Goal: Task Accomplishment & Management: Use online tool/utility

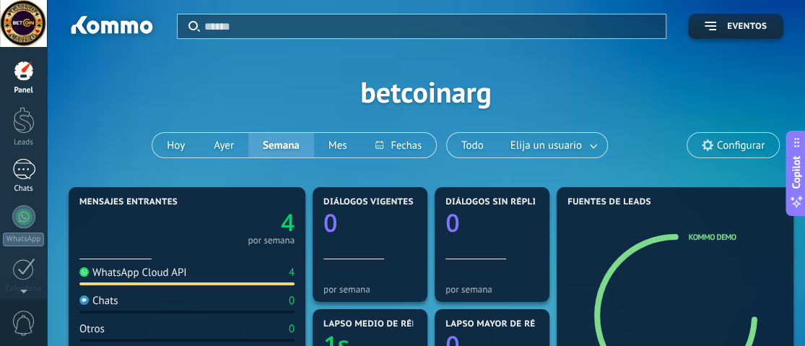
scroll to position [22, 0]
click at [30, 209] on div at bounding box center [23, 216] width 23 height 23
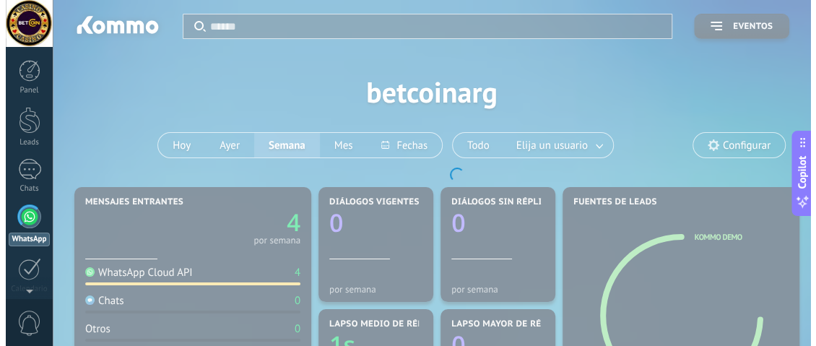
scroll to position [41, 0]
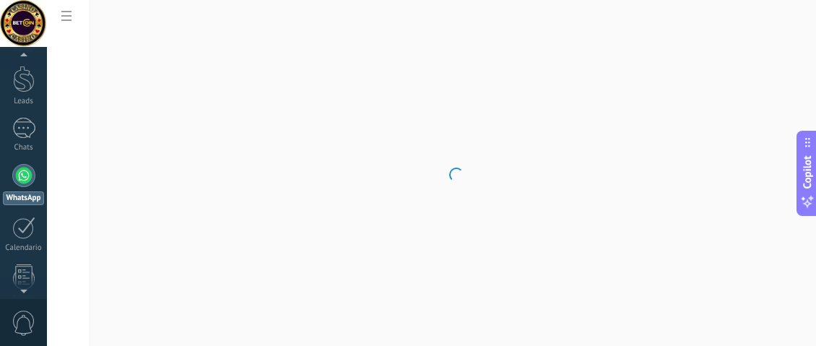
click at [221, 297] on body ".abccls-1,.abccls-2{fill-rule:evenodd}.abccls-2{fill:#fff} .abfcls-1{fill:none}…" at bounding box center [408, 173] width 816 height 346
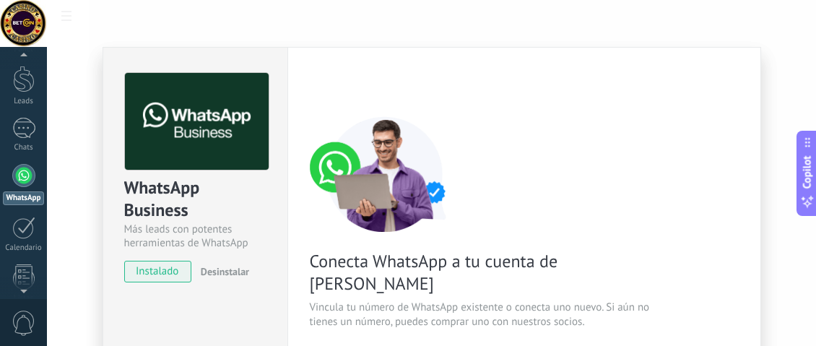
click at [66, 16] on div "WhatsApp Business Más leads con potentes herramientas de WhatsApp instalado Des…" at bounding box center [431, 173] width 769 height 346
click at [52, 20] on div "WhatsApp Business Más leads con potentes herramientas de WhatsApp instalado Des…" at bounding box center [431, 173] width 769 height 346
click at [28, 33] on div at bounding box center [23, 23] width 47 height 47
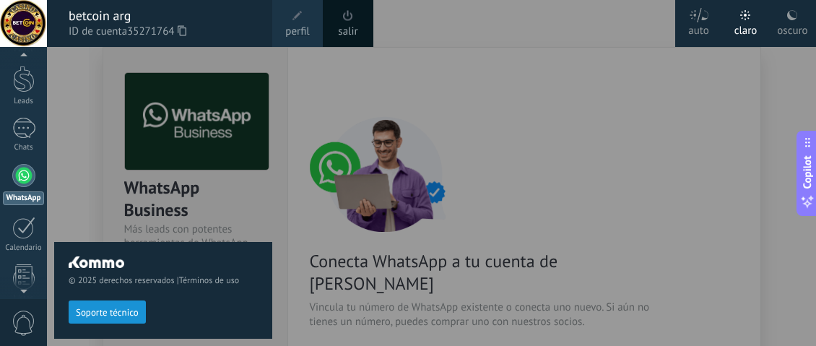
click at [790, 11] on icon at bounding box center [792, 15] width 12 height 12
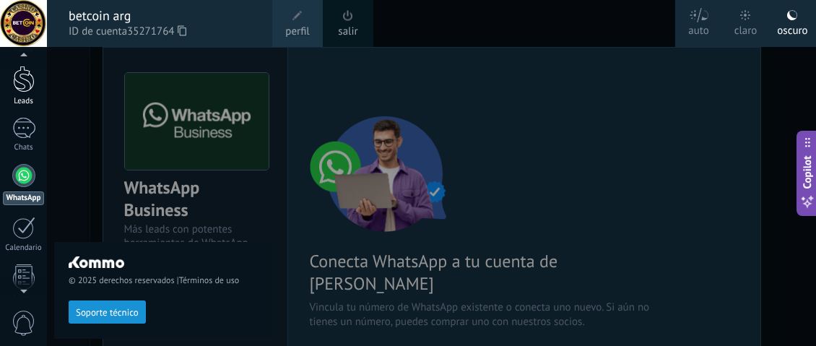
click at [22, 91] on div at bounding box center [24, 79] width 22 height 27
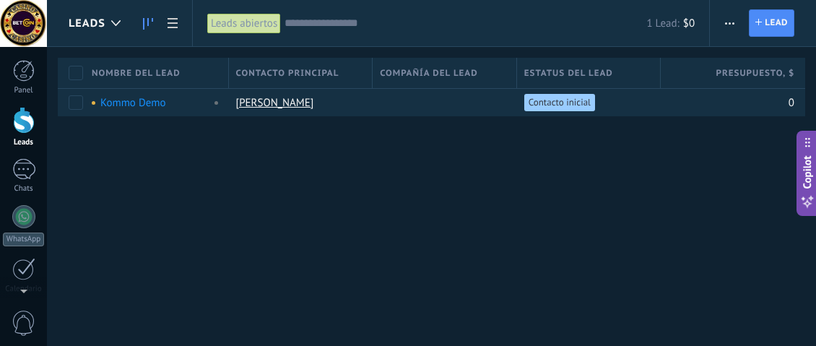
click at [157, 32] on link at bounding box center [148, 23] width 25 height 28
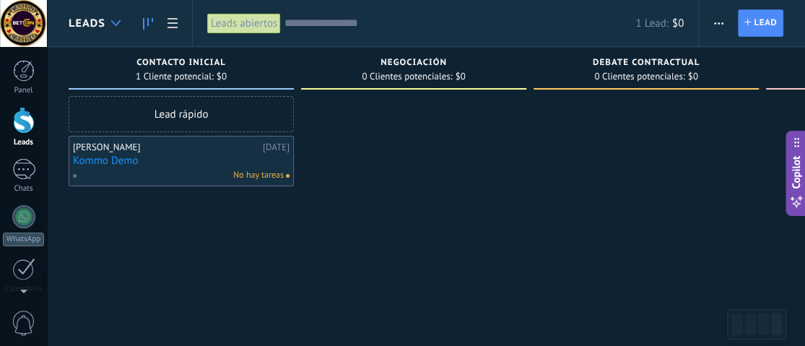
click at [123, 19] on div at bounding box center [116, 23] width 24 height 28
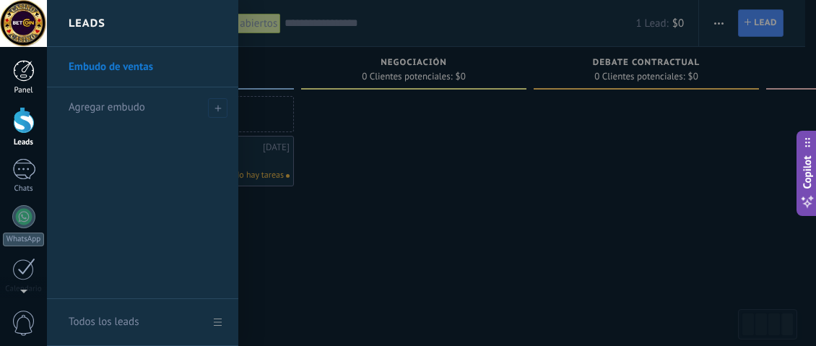
click at [23, 82] on link "Panel" at bounding box center [23, 77] width 47 height 35
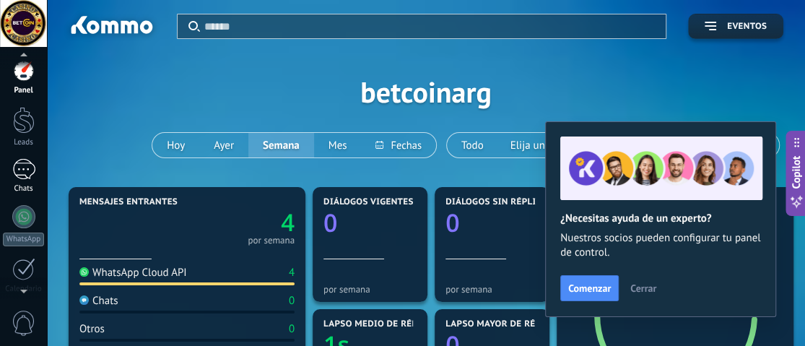
click at [24, 174] on div at bounding box center [23, 169] width 23 height 21
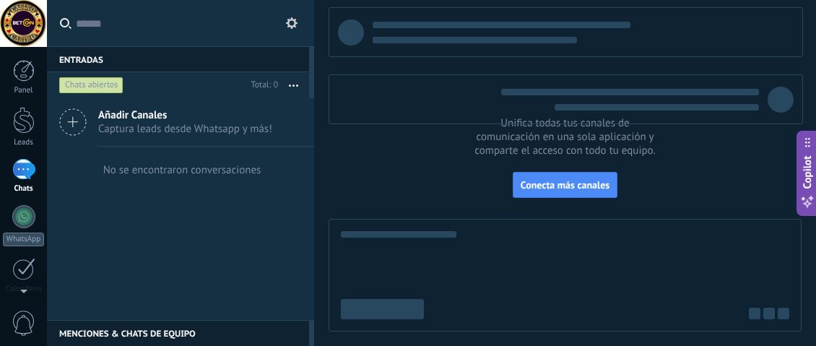
click at [79, 117] on icon at bounding box center [72, 121] width 27 height 27
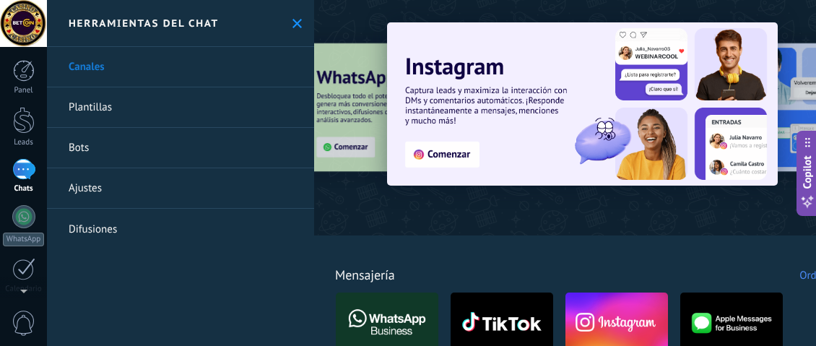
click at [345, 93] on div at bounding box center [242, 117] width 316 height 130
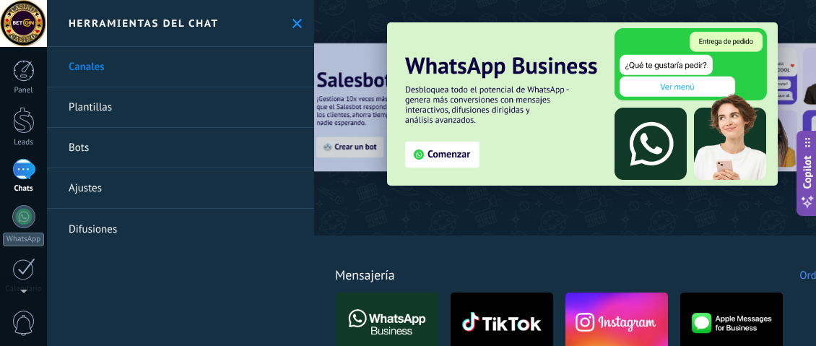
click at [344, 93] on div at bounding box center [242, 117] width 316 height 130
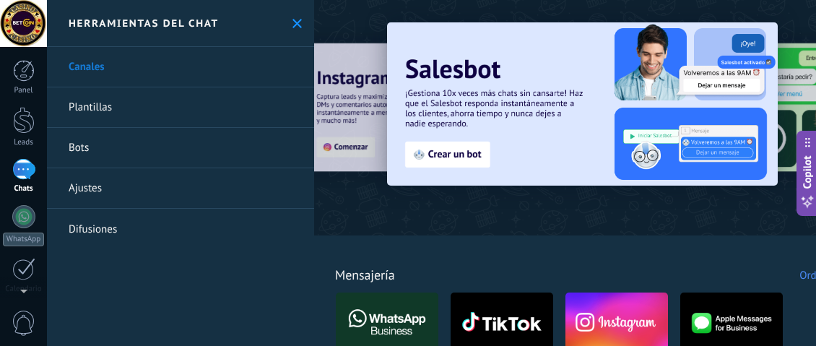
click at [344, 94] on div at bounding box center [242, 117] width 316 height 130
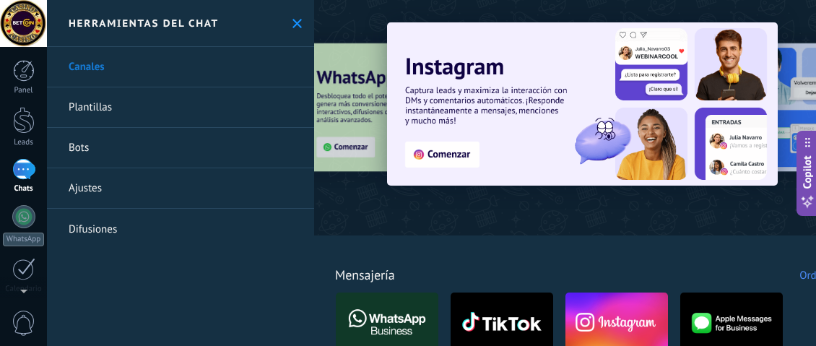
click at [344, 94] on div at bounding box center [242, 117] width 316 height 130
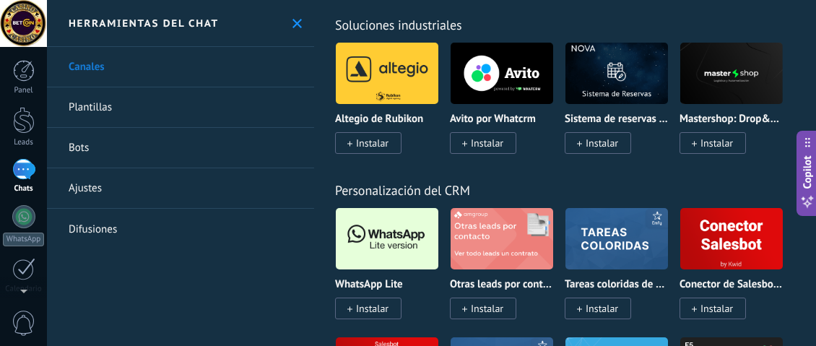
scroll to position [4186, 0]
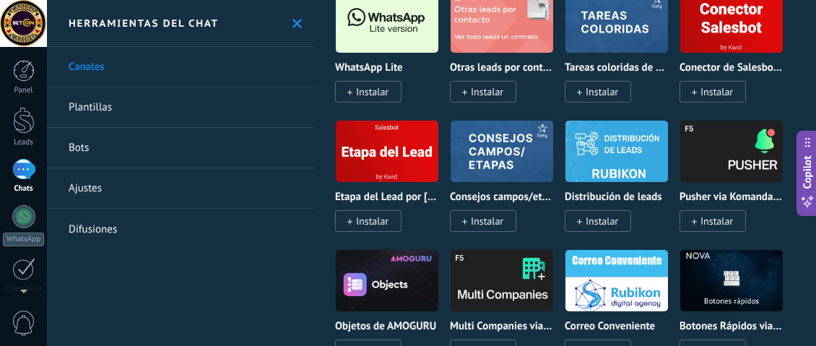
click at [349, 94] on div "WhatsApp Lite Instalar" at bounding box center [387, 80] width 104 height 37
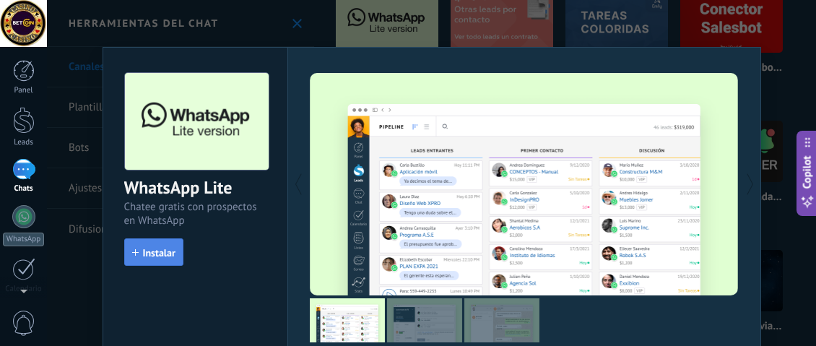
click at [162, 243] on button "Instalar" at bounding box center [153, 251] width 59 height 27
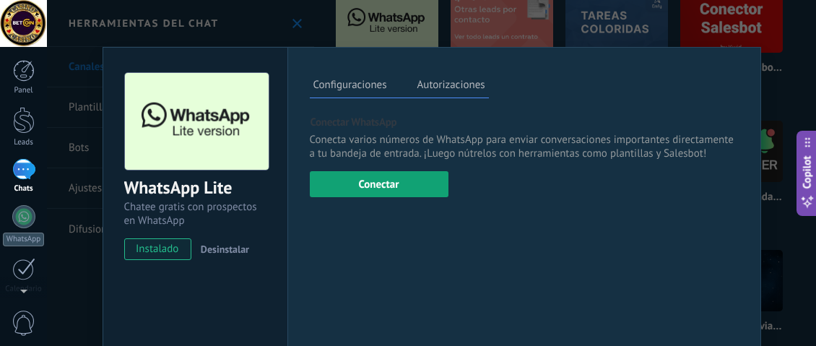
click at [378, 186] on button "Conectar" at bounding box center [379, 184] width 139 height 26
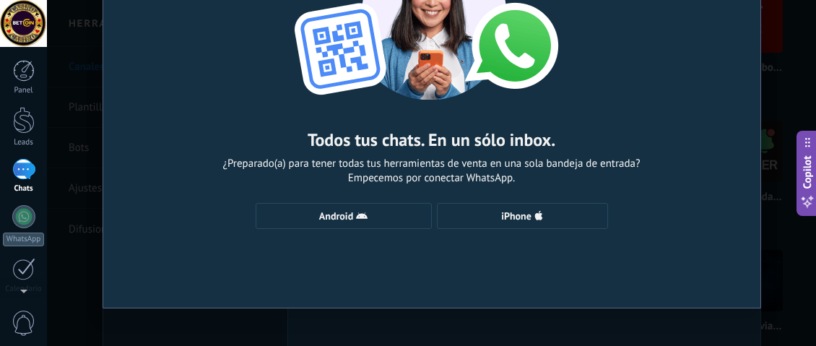
scroll to position [144, 0]
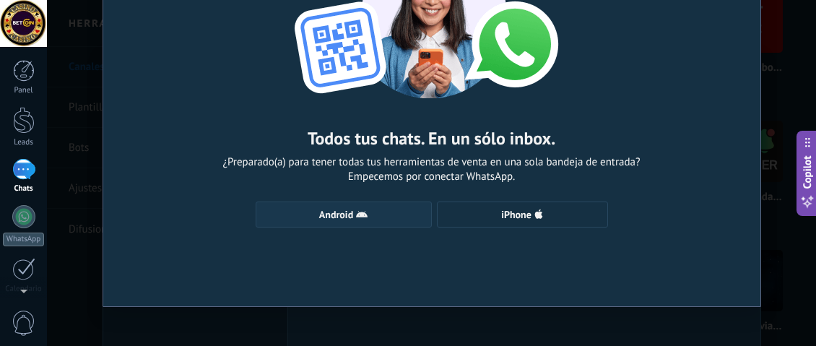
click at [367, 209] on span "Android" at bounding box center [343, 215] width 160 height 12
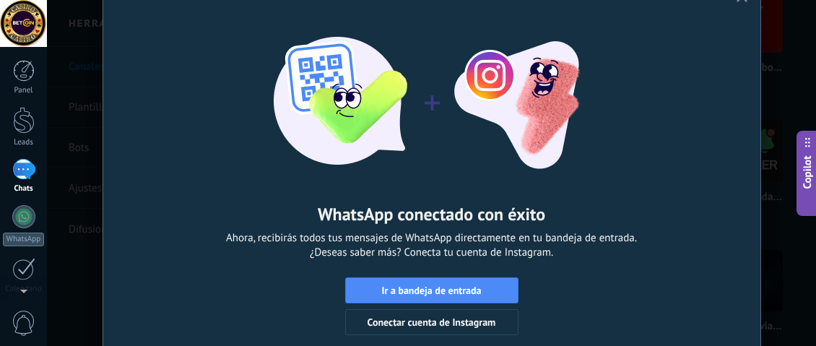
scroll to position [79, 0]
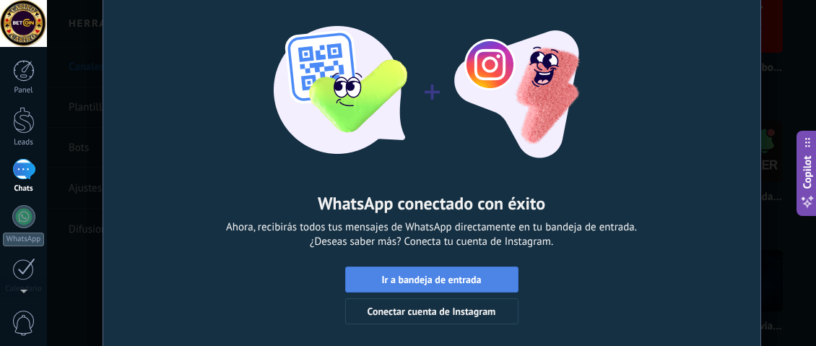
click at [409, 277] on span "Ir a bandeja de entrada" at bounding box center [431, 279] width 100 height 10
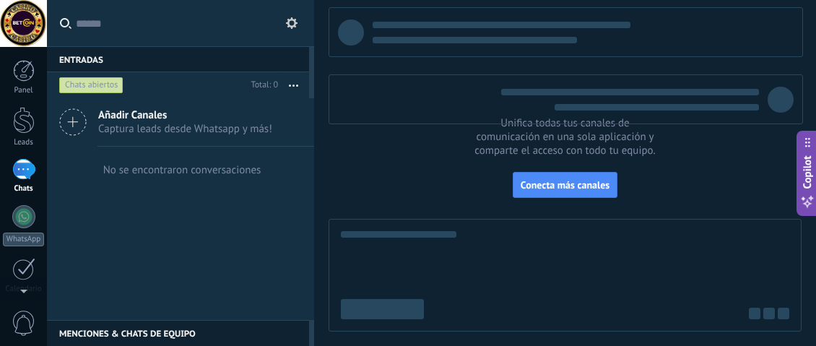
click at [17, 173] on div at bounding box center [23, 169] width 23 height 21
click at [16, 160] on div at bounding box center [23, 169] width 23 height 21
click at [12, 219] on div at bounding box center [23, 216] width 23 height 23
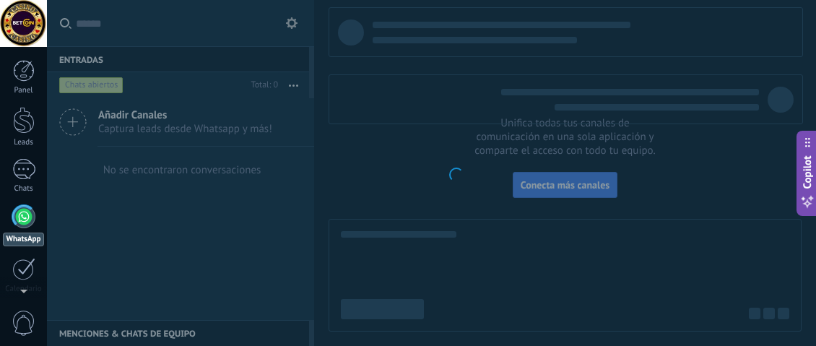
scroll to position [41, 0]
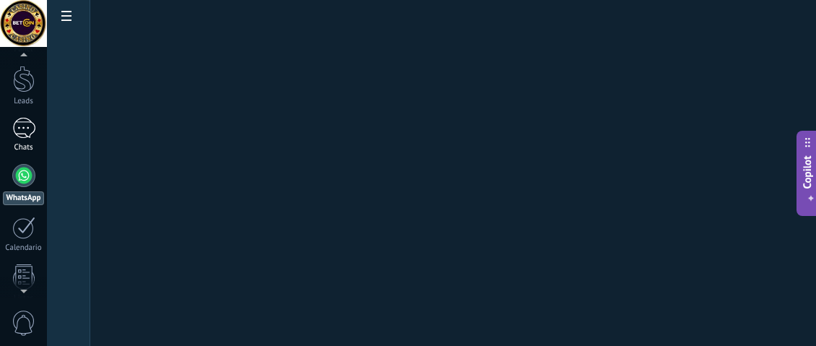
click at [23, 128] on div at bounding box center [23, 128] width 23 height 21
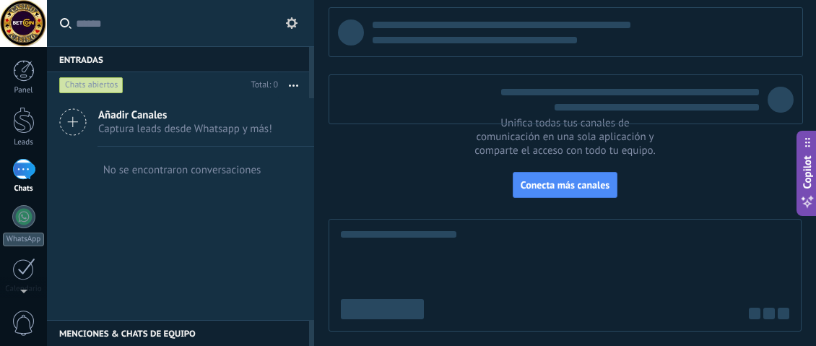
click at [77, 53] on div "Entradas 0" at bounding box center [178, 59] width 262 height 26
click at [109, 122] on span "Captura leads desde Whatsapp y más!" at bounding box center [185, 129] width 174 height 14
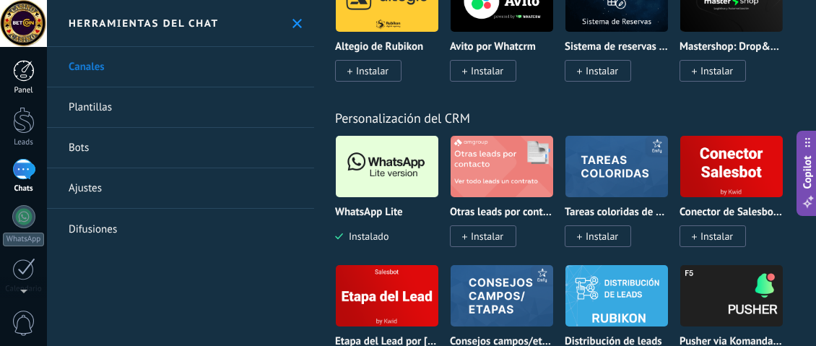
click at [20, 87] on div "Panel" at bounding box center [24, 90] width 42 height 9
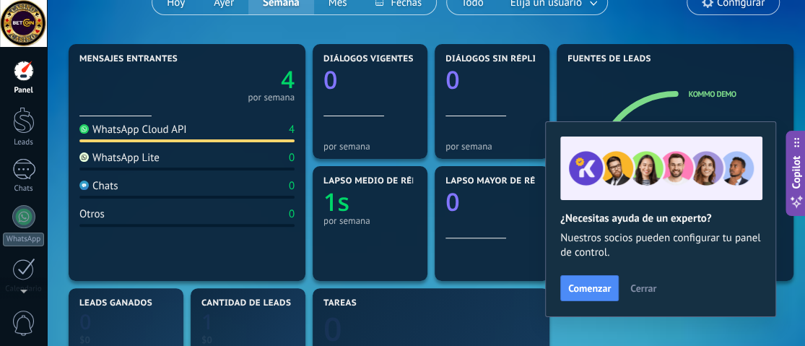
scroll to position [144, 0]
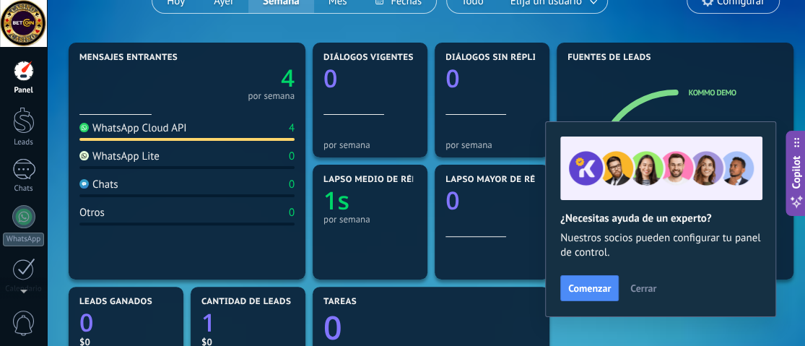
click at [198, 142] on div "WhatsApp Cloud API 4 WhatsApp Lite 0 Chats 0 Otros 0" at bounding box center [186, 192] width 215 height 155
click at [213, 172] on div "WhatsApp Cloud API 4 WhatsApp Lite 0 Chats 0 Otros 0" at bounding box center [186, 192] width 215 height 155
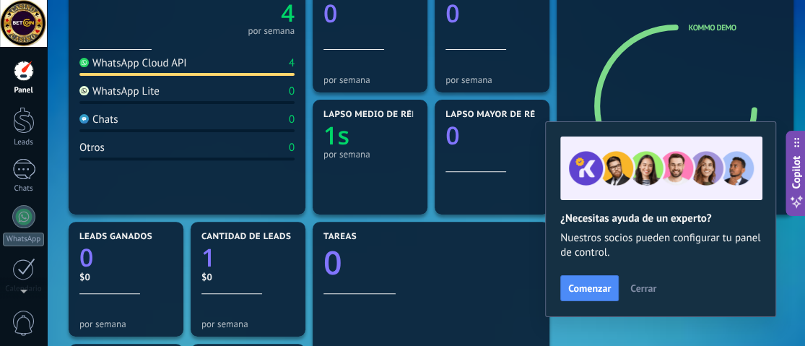
scroll to position [72, 0]
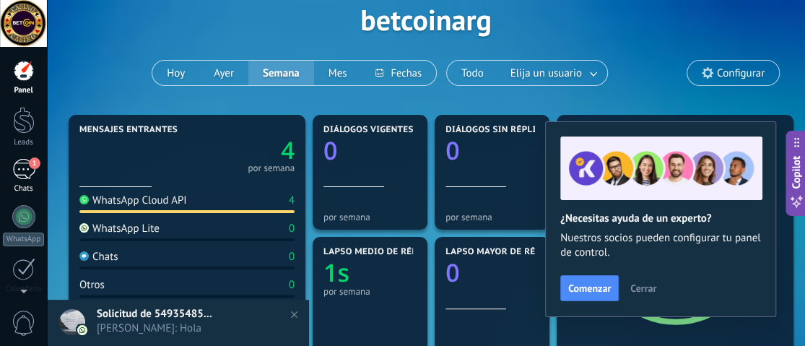
click at [27, 170] on div "1" at bounding box center [23, 169] width 23 height 21
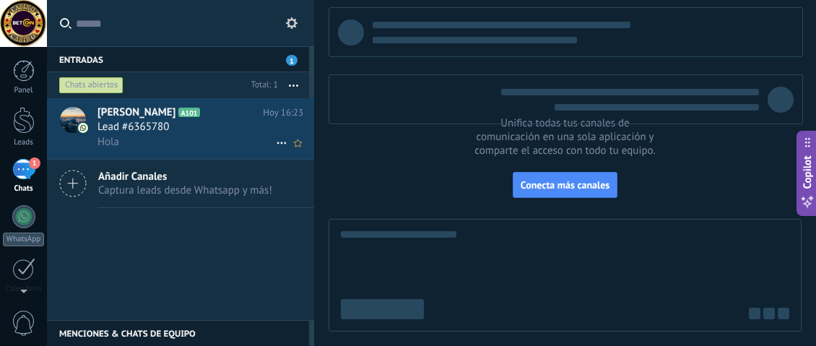
click at [139, 120] on span "Lead #6365780" at bounding box center [132, 127] width 71 height 14
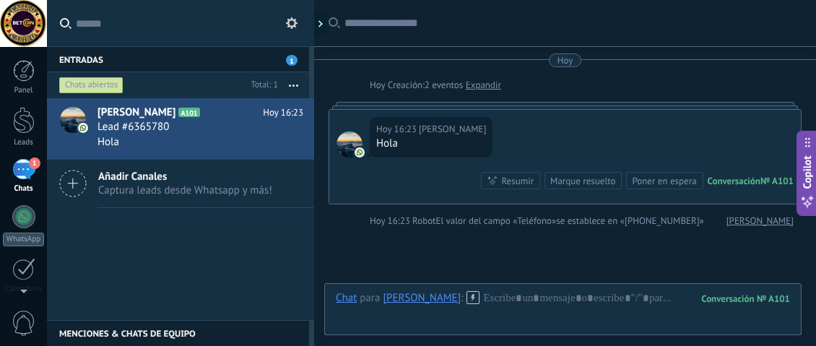
click at [804, 168] on button "Copilot" at bounding box center [806, 173] width 20 height 85
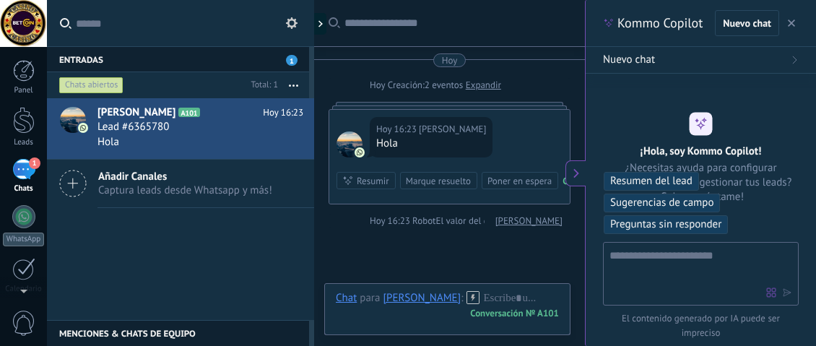
type textarea "**********"
click at [793, 23] on icon "button" at bounding box center [790, 22] width 7 height 7
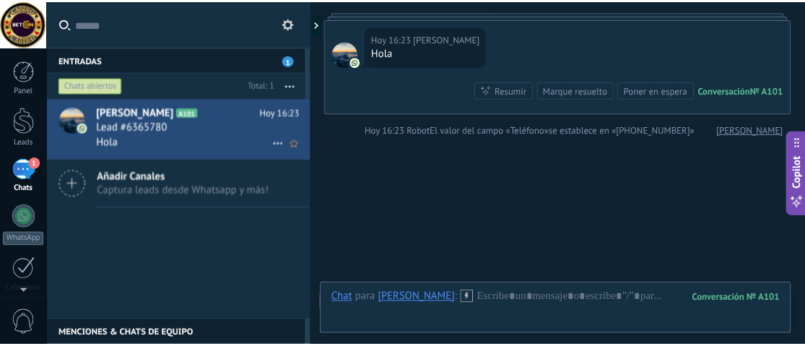
scroll to position [0, 0]
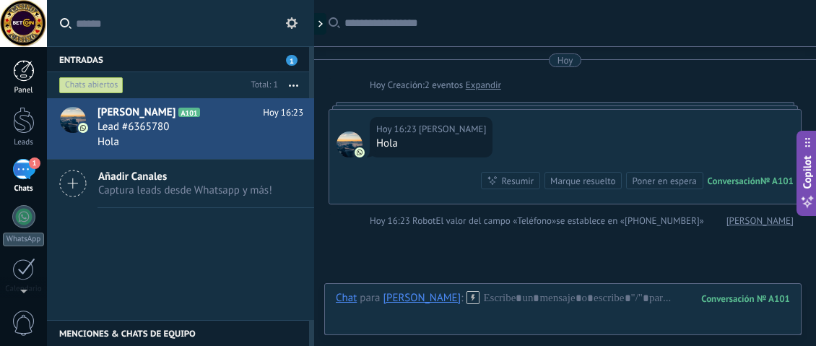
click at [21, 79] on div at bounding box center [24, 71] width 22 height 22
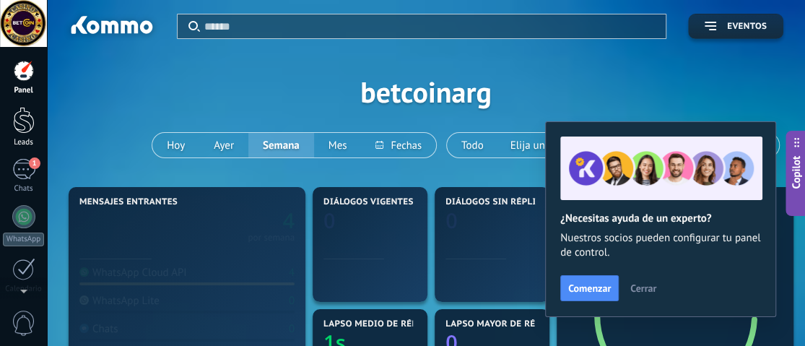
click at [26, 130] on div at bounding box center [24, 120] width 22 height 27
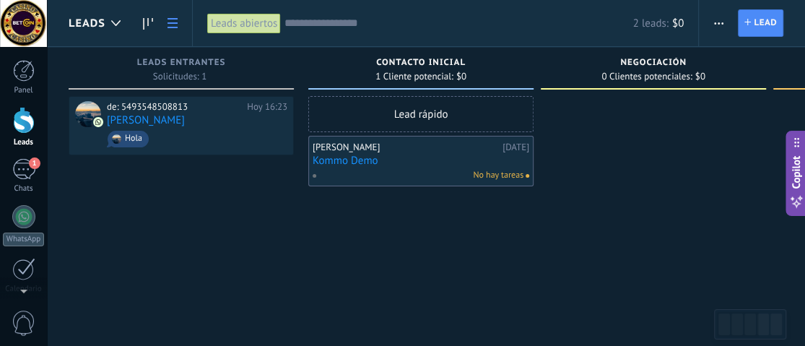
click at [178, 19] on link at bounding box center [172, 23] width 25 height 28
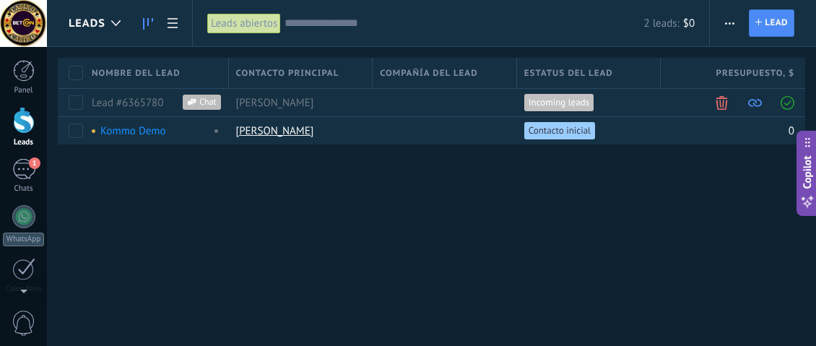
click at [148, 22] on icon at bounding box center [148, 24] width 10 height 12
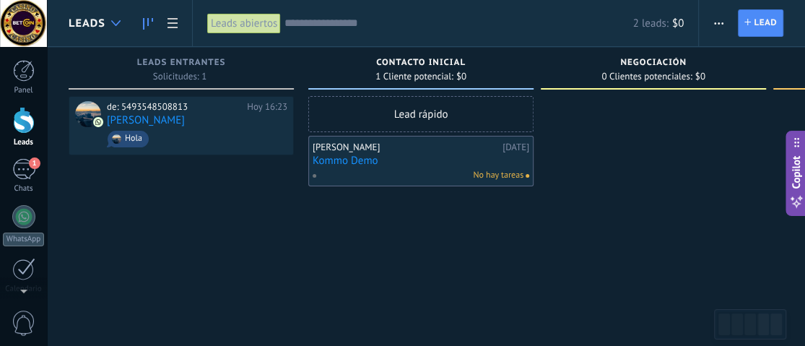
click at [106, 19] on div at bounding box center [116, 23] width 24 height 28
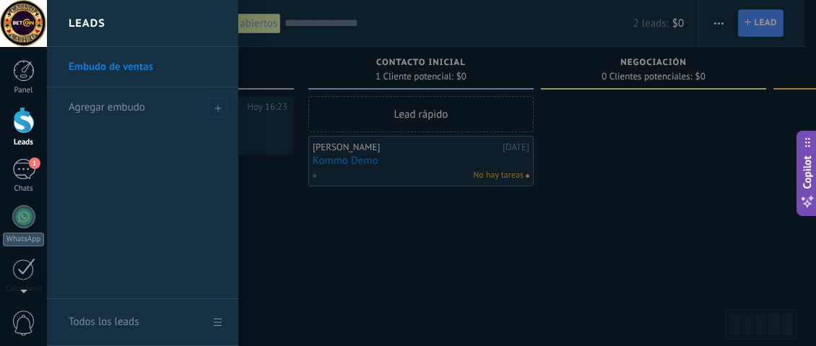
click at [469, 270] on div at bounding box center [455, 173] width 816 height 346
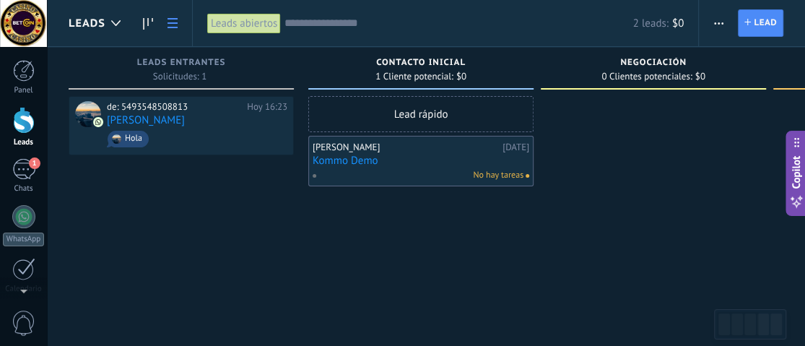
click at [171, 14] on link at bounding box center [172, 23] width 25 height 28
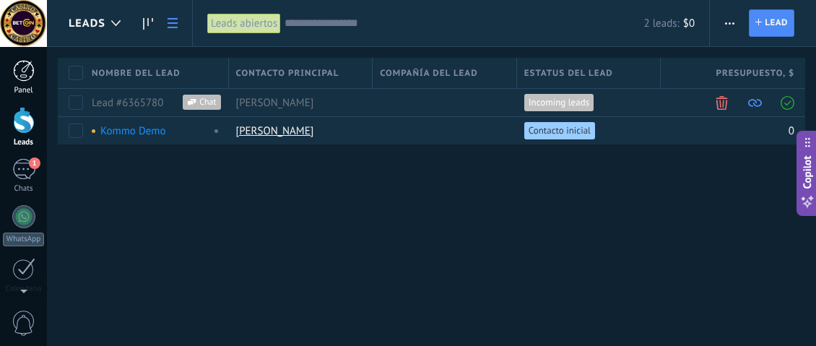
click at [31, 78] on div at bounding box center [24, 71] width 22 height 22
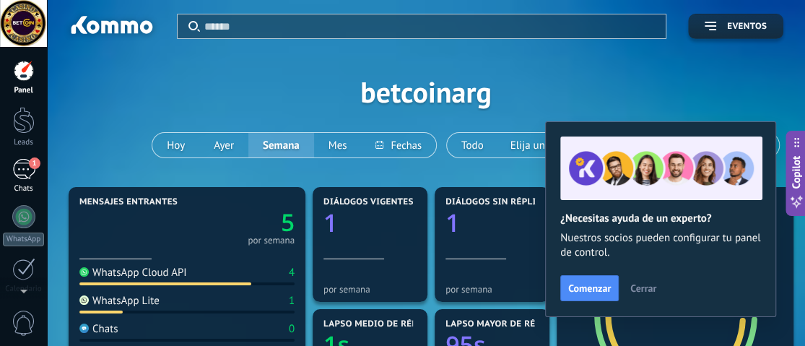
click at [37, 179] on link "1 Chats" at bounding box center [23, 176] width 47 height 35
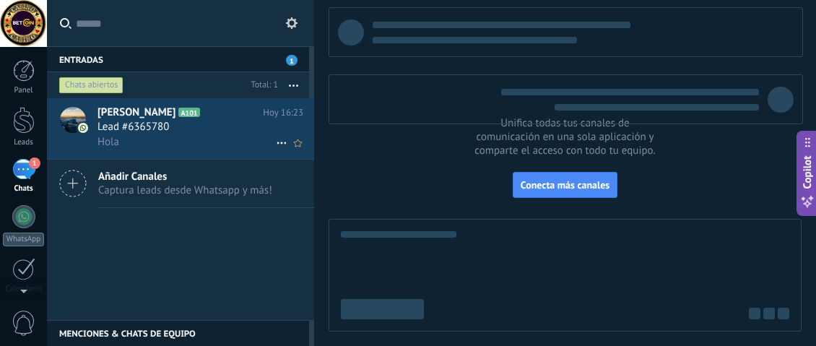
click at [159, 140] on div "Hola" at bounding box center [200, 141] width 206 height 15
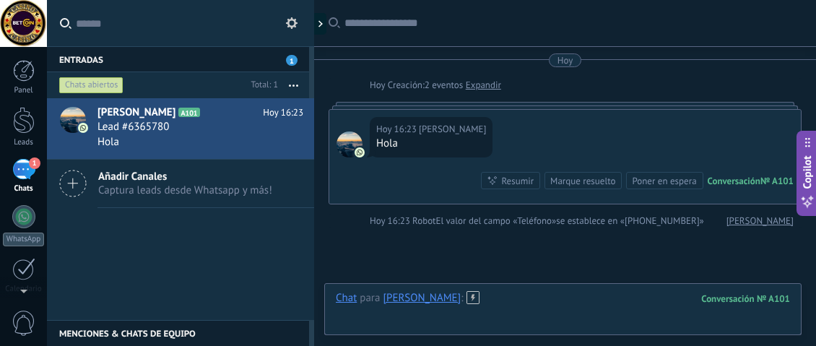
click at [503, 294] on div at bounding box center [563, 312] width 454 height 43
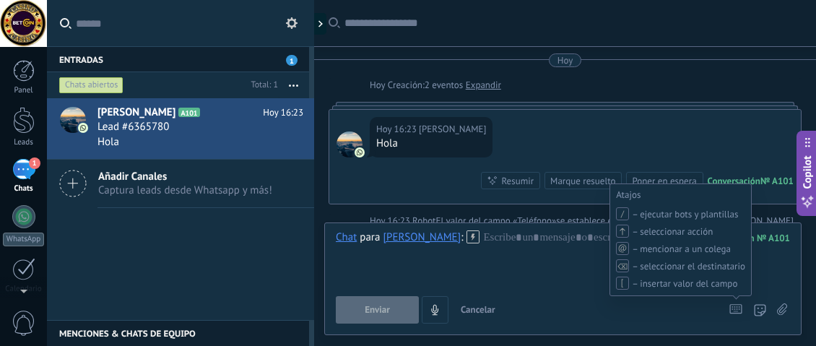
click at [733, 310] on icon at bounding box center [735, 309] width 13 height 10
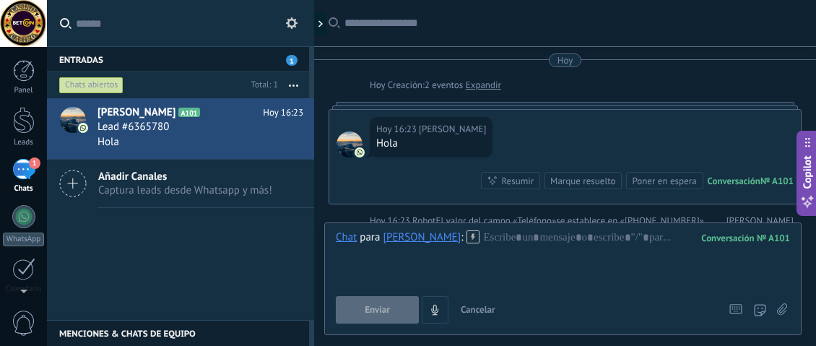
click at [727, 308] on div "Atajos – ejecutar bots y plantillas – seleccionar acción – mencionar a un coleg…" at bounding box center [736, 309] width 23 height 27
click at [759, 316] on div at bounding box center [759, 309] width 13 height 27
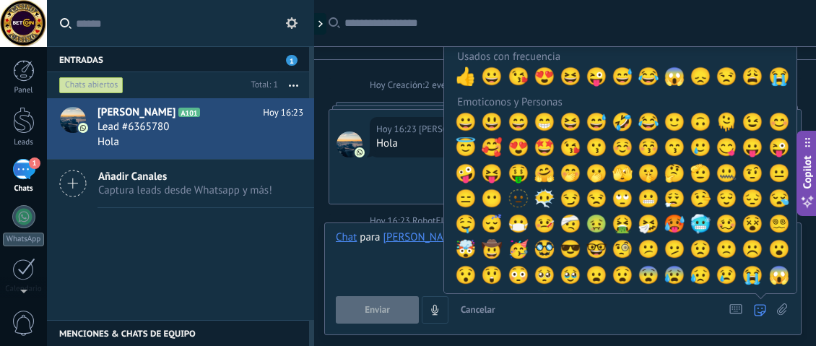
click at [760, 316] on div at bounding box center [759, 309] width 13 height 27
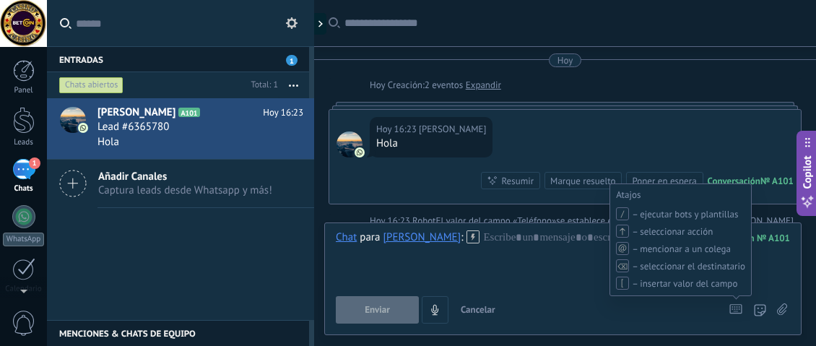
click at [738, 310] on icon at bounding box center [735, 309] width 13 height 10
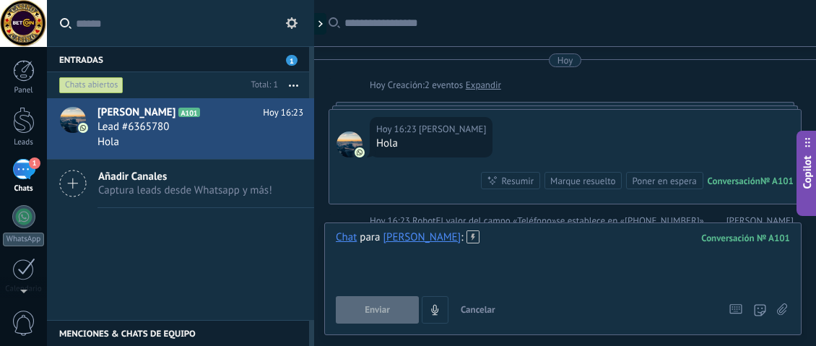
click at [377, 253] on div at bounding box center [563, 257] width 454 height 55
type input "*"
click at [411, 243] on div "[PERSON_NAME]" at bounding box center [422, 236] width 78 height 13
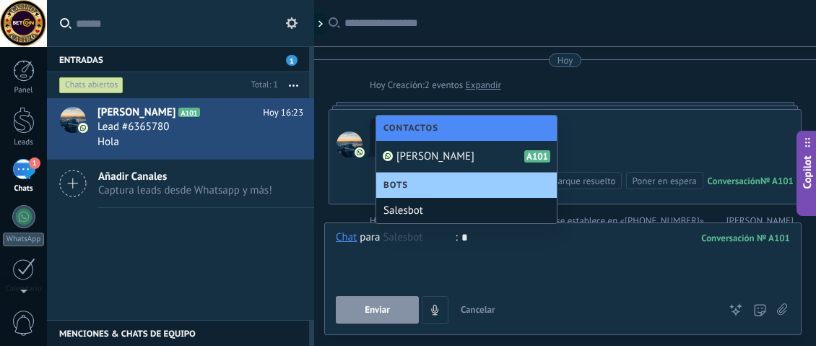
click at [414, 190] on span "Bots" at bounding box center [399, 185] width 32 height 11
click at [396, 210] on div "Salesbot" at bounding box center [466, 210] width 180 height 25
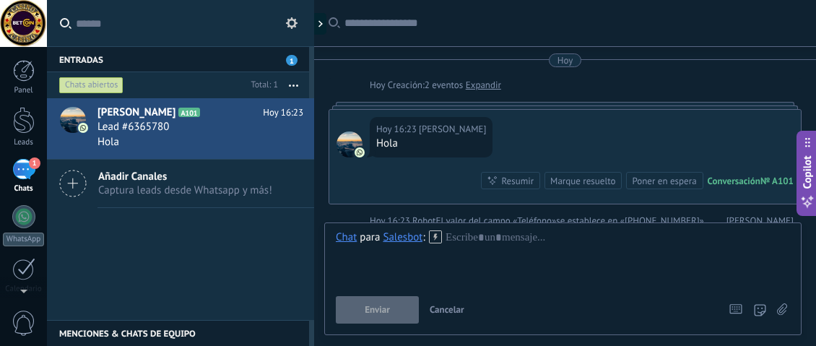
click at [432, 235] on icon at bounding box center [435, 236] width 13 height 13
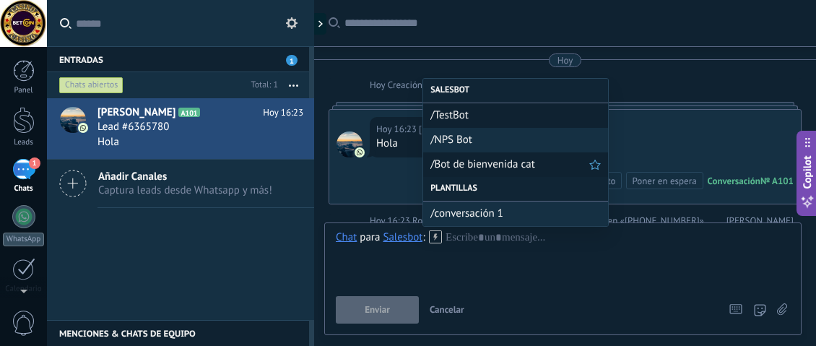
click at [486, 167] on span "/Bot de bienvenida cat" at bounding box center [509, 164] width 159 height 14
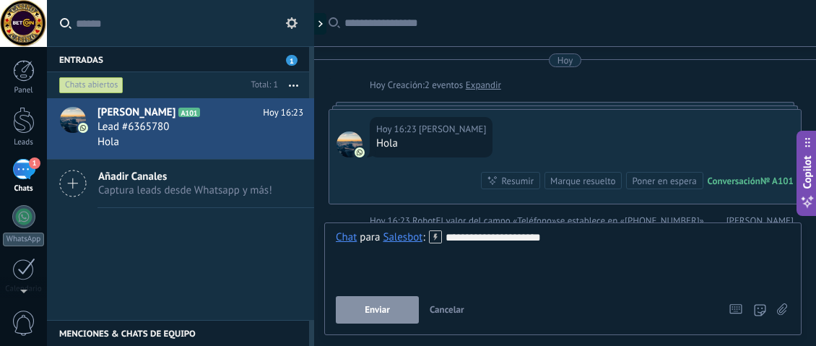
click at [367, 315] on span "Enviar" at bounding box center [377, 310] width 25 height 10
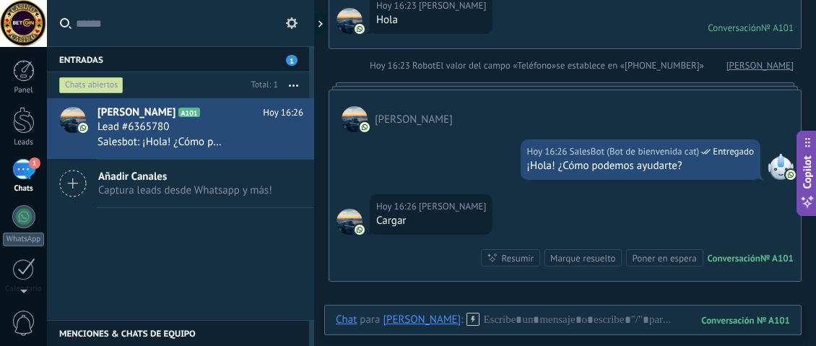
scroll to position [208, 0]
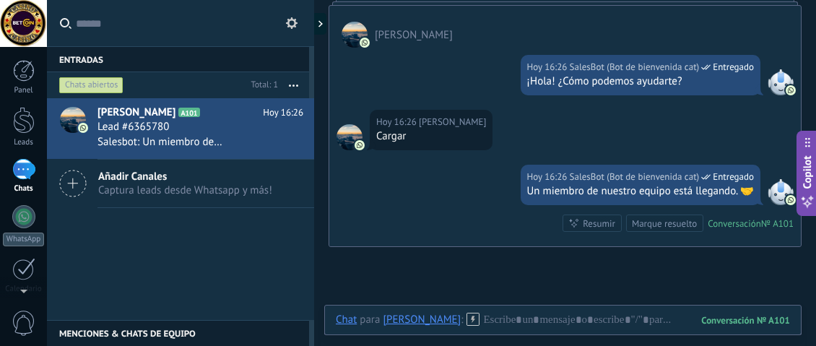
click at [466, 315] on icon at bounding box center [472, 319] width 13 height 13
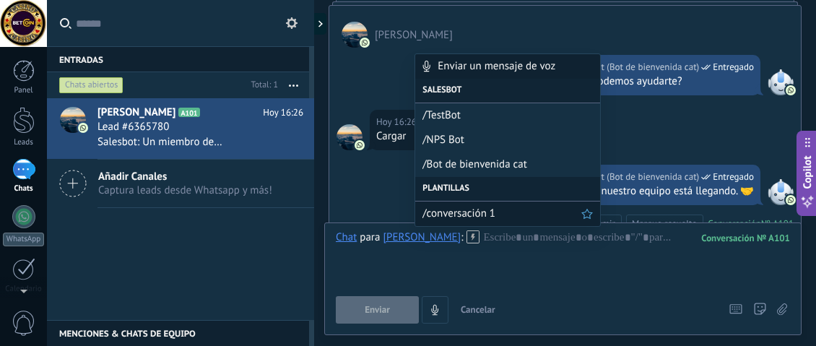
click at [447, 211] on span "/conversación 1" at bounding box center [501, 213] width 159 height 14
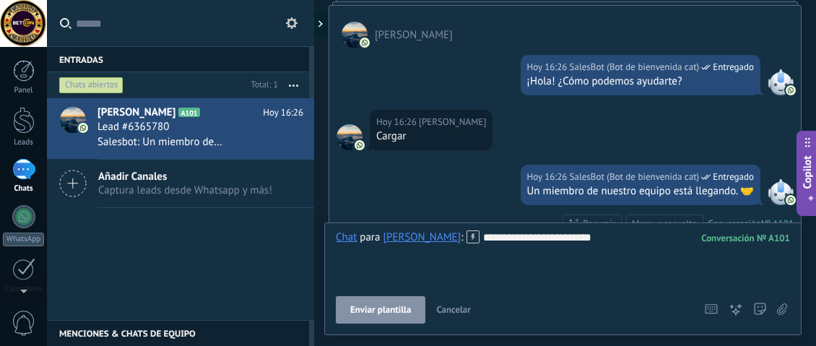
click at [467, 234] on use at bounding box center [473, 237] width 12 height 12
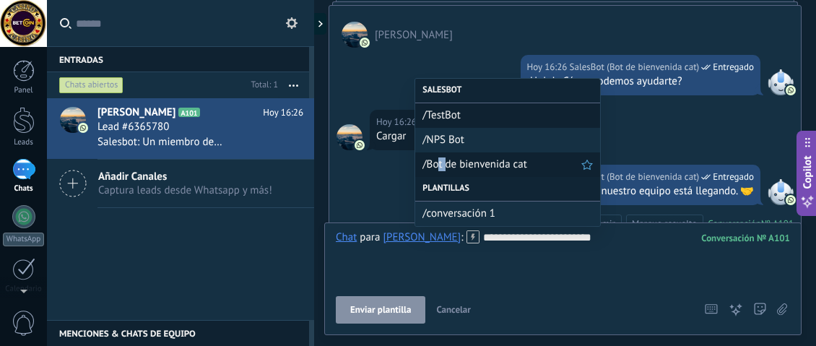
click at [445, 167] on span "/Bot de bienvenida cat" at bounding box center [501, 164] width 159 height 14
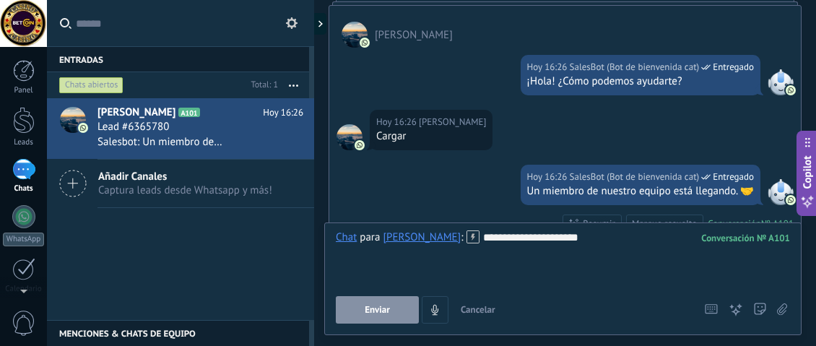
click at [396, 308] on button "Enviar" at bounding box center [377, 309] width 83 height 27
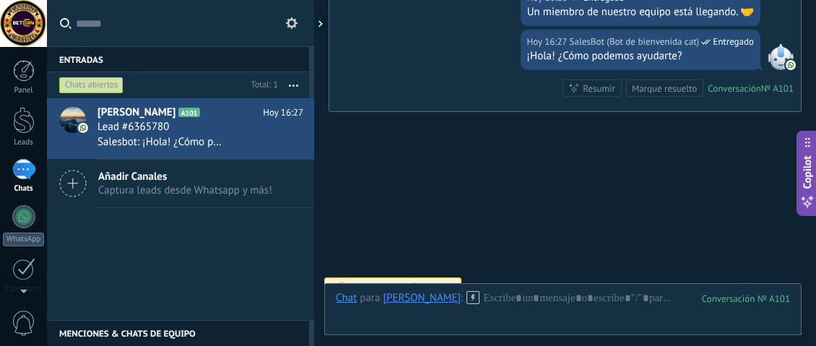
scroll to position [401, 0]
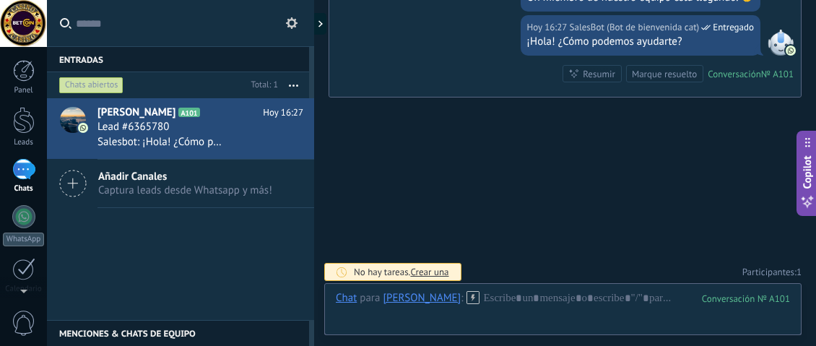
click at [466, 294] on icon at bounding box center [472, 297] width 13 height 13
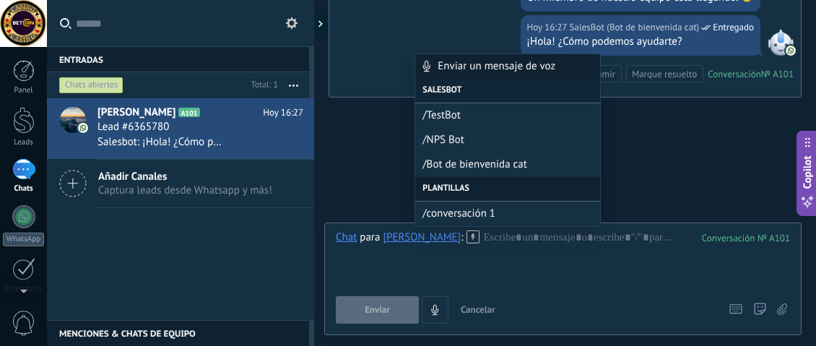
click at [449, 186] on div "Plantillas" at bounding box center [508, 189] width 186 height 25
click at [503, 186] on div "Plantillas" at bounding box center [508, 189] width 186 height 25
click at [455, 189] on div "Plantillas" at bounding box center [508, 189] width 186 height 25
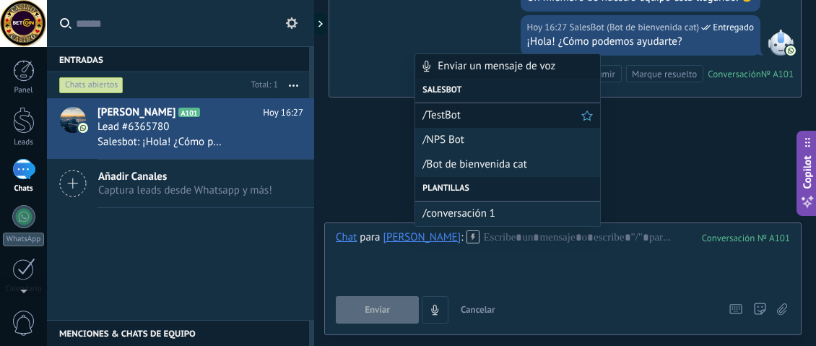
click at [448, 120] on span "/TestBot" at bounding box center [501, 115] width 159 height 14
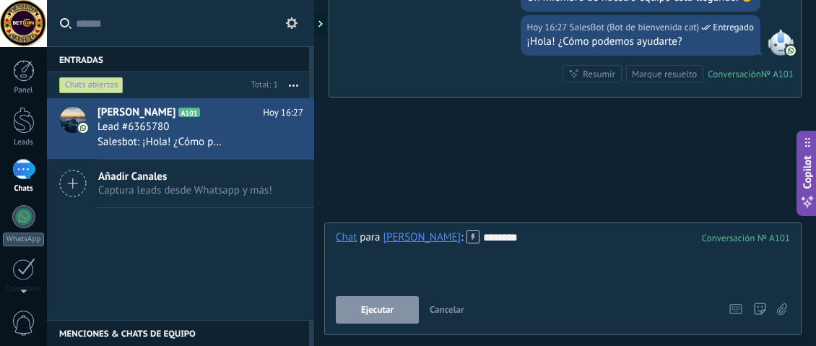
click at [403, 309] on button "Ejecutar" at bounding box center [377, 309] width 83 height 27
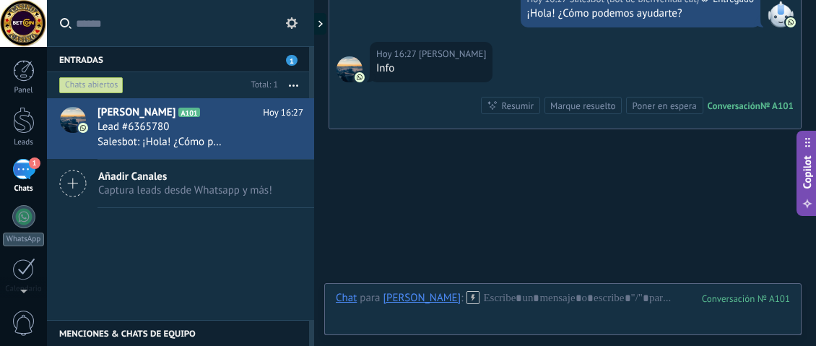
scroll to position [511, 0]
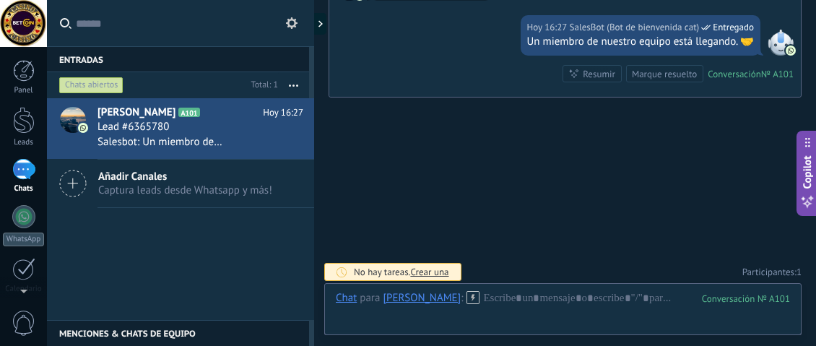
click at [427, 266] on span "Crear una" at bounding box center [429, 272] width 38 height 12
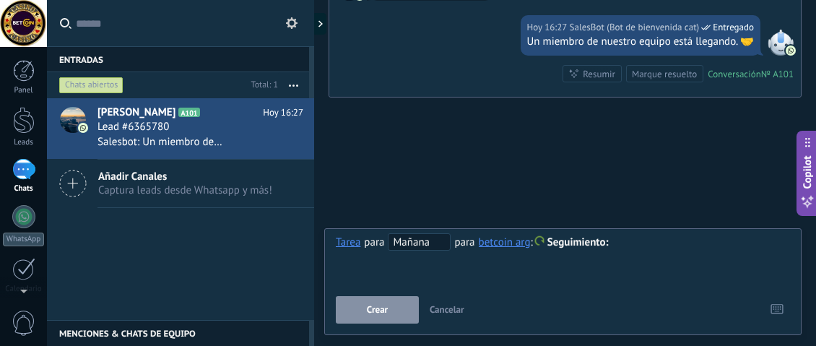
click at [458, 307] on span "Cancelar" at bounding box center [446, 309] width 35 height 12
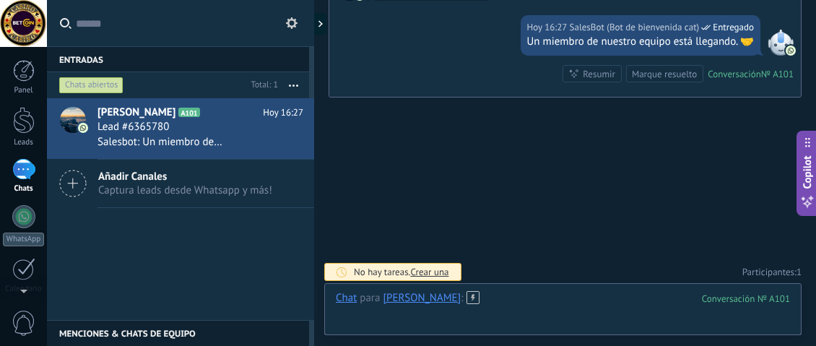
click at [616, 300] on div at bounding box center [563, 312] width 454 height 43
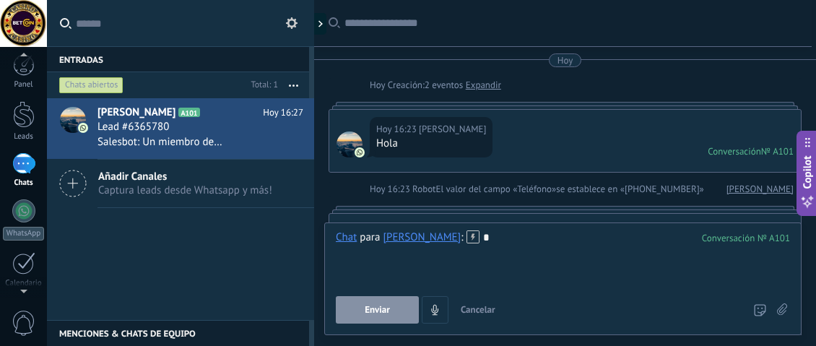
scroll to position [0, 0]
click at [294, 38] on input "text" at bounding box center [189, 23] width 227 height 46
click at [292, 30] on button at bounding box center [291, 22] width 17 height 17
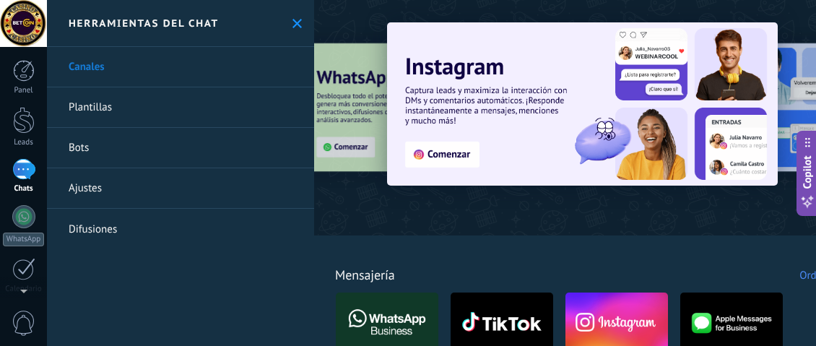
click at [341, 110] on div at bounding box center [242, 117] width 316 height 130
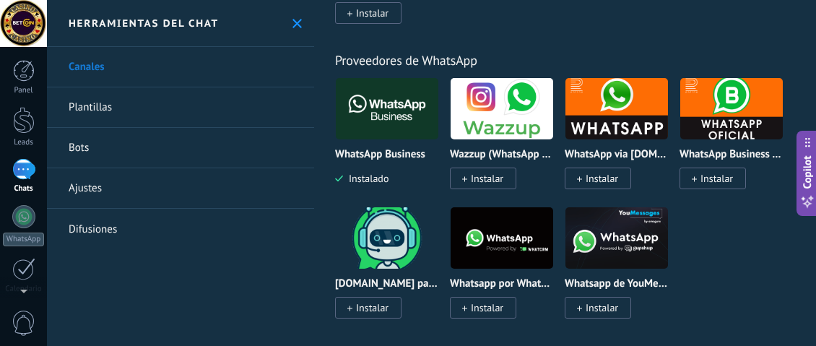
scroll to position [650, 0]
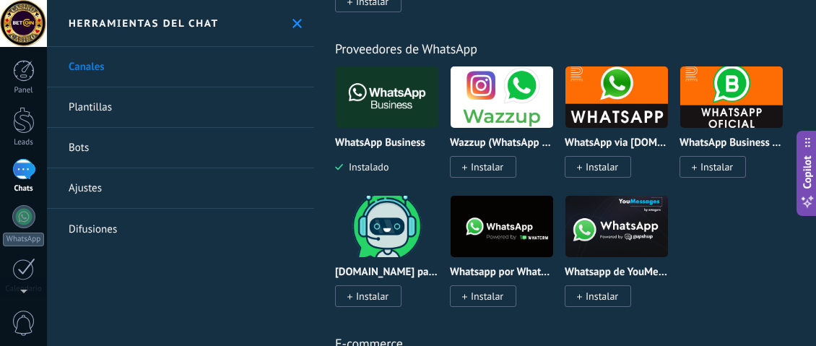
click at [375, 229] on img at bounding box center [387, 226] width 102 height 70
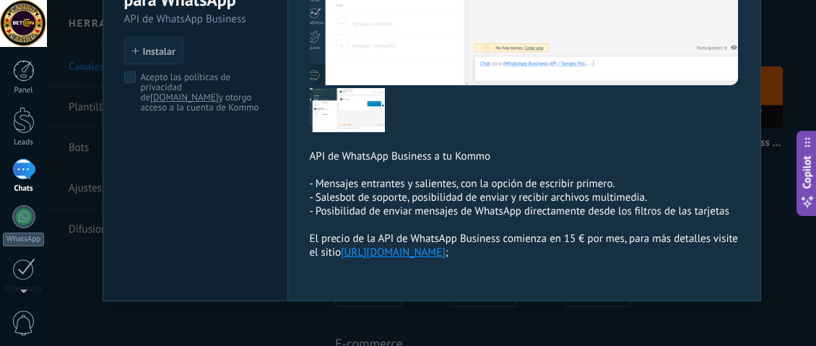
scroll to position [220, 0]
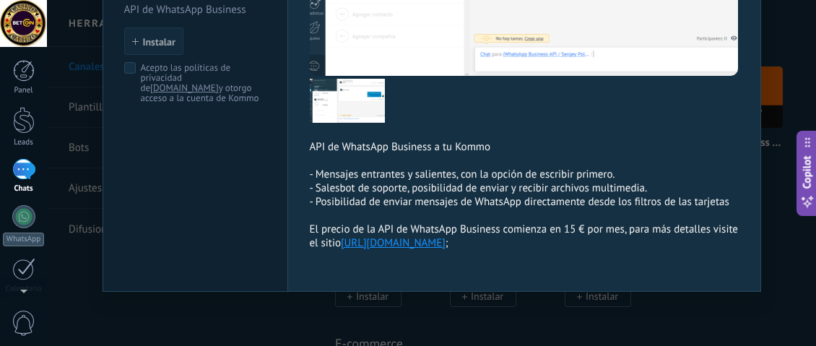
click at [412, 248] on link "[URL][DOMAIN_NAME]" at bounding box center [393, 243] width 105 height 14
click at [42, 181] on link "1 Chats" at bounding box center [23, 176] width 47 height 35
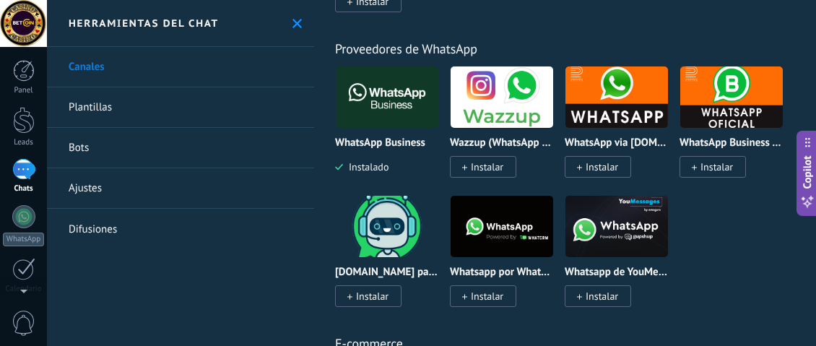
click at [32, 179] on div "1" at bounding box center [23, 169] width 23 height 21
click at [32, 121] on div at bounding box center [24, 120] width 22 height 27
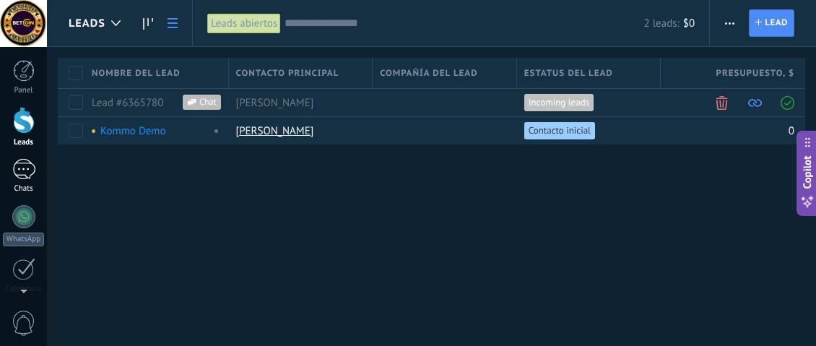
click at [35, 161] on link "1 Chats" at bounding box center [23, 176] width 47 height 35
